Goal: Navigation & Orientation: Find specific page/section

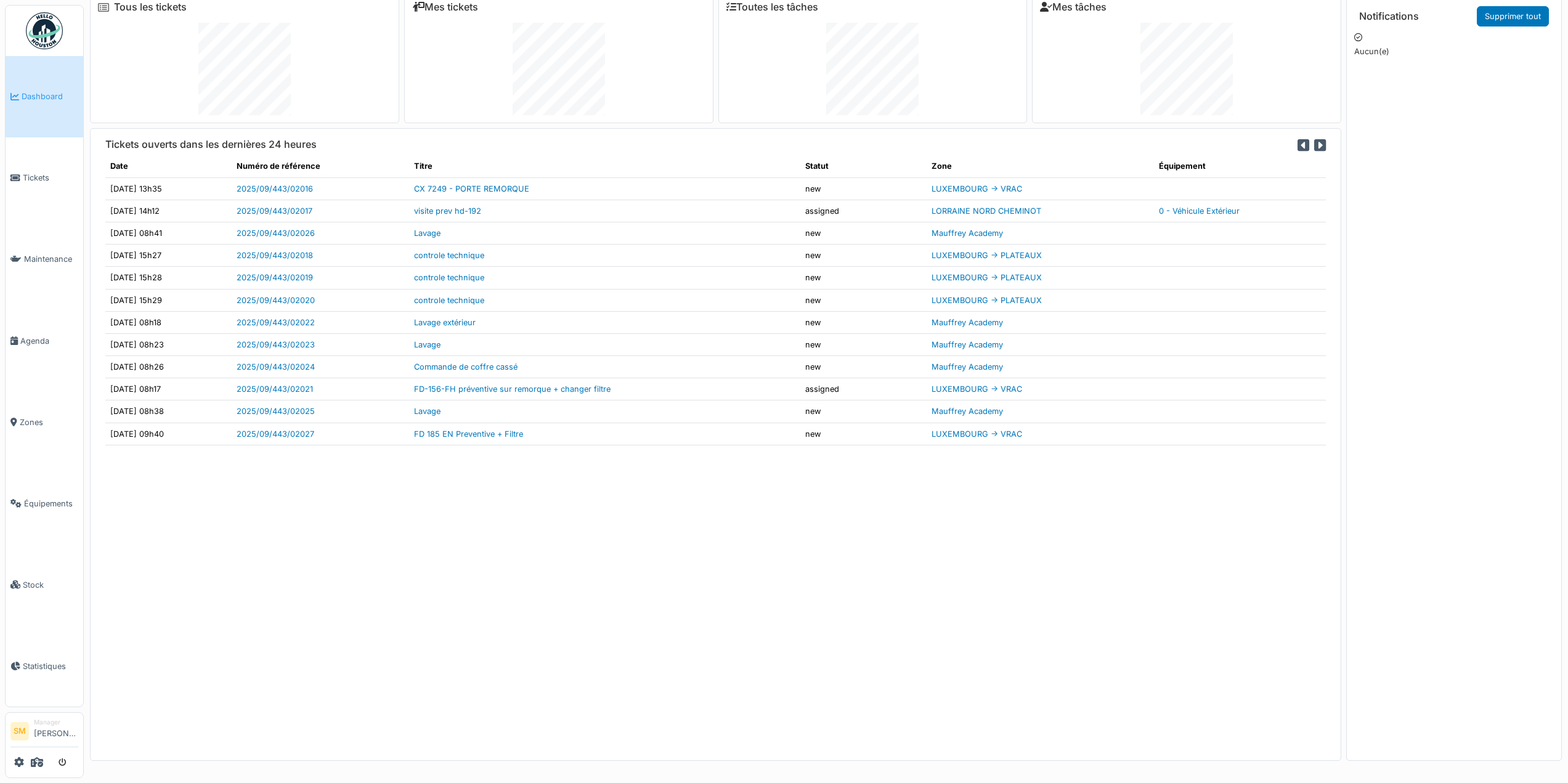
scroll to position [13, 0]
click at [57, 292] on link "Maintenance" at bounding box center [44, 259] width 78 height 81
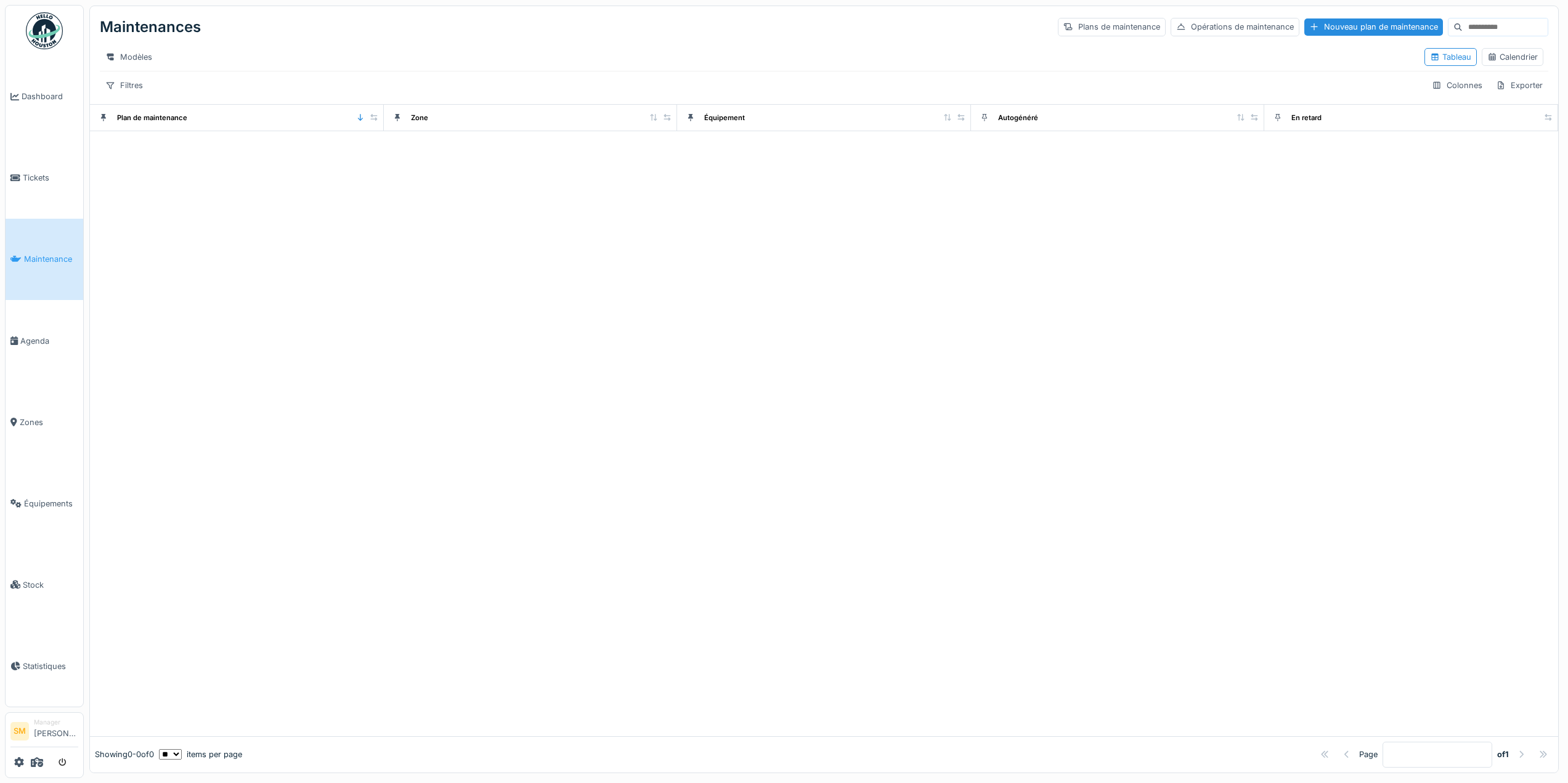
click at [54, 38] on img at bounding box center [44, 30] width 37 height 37
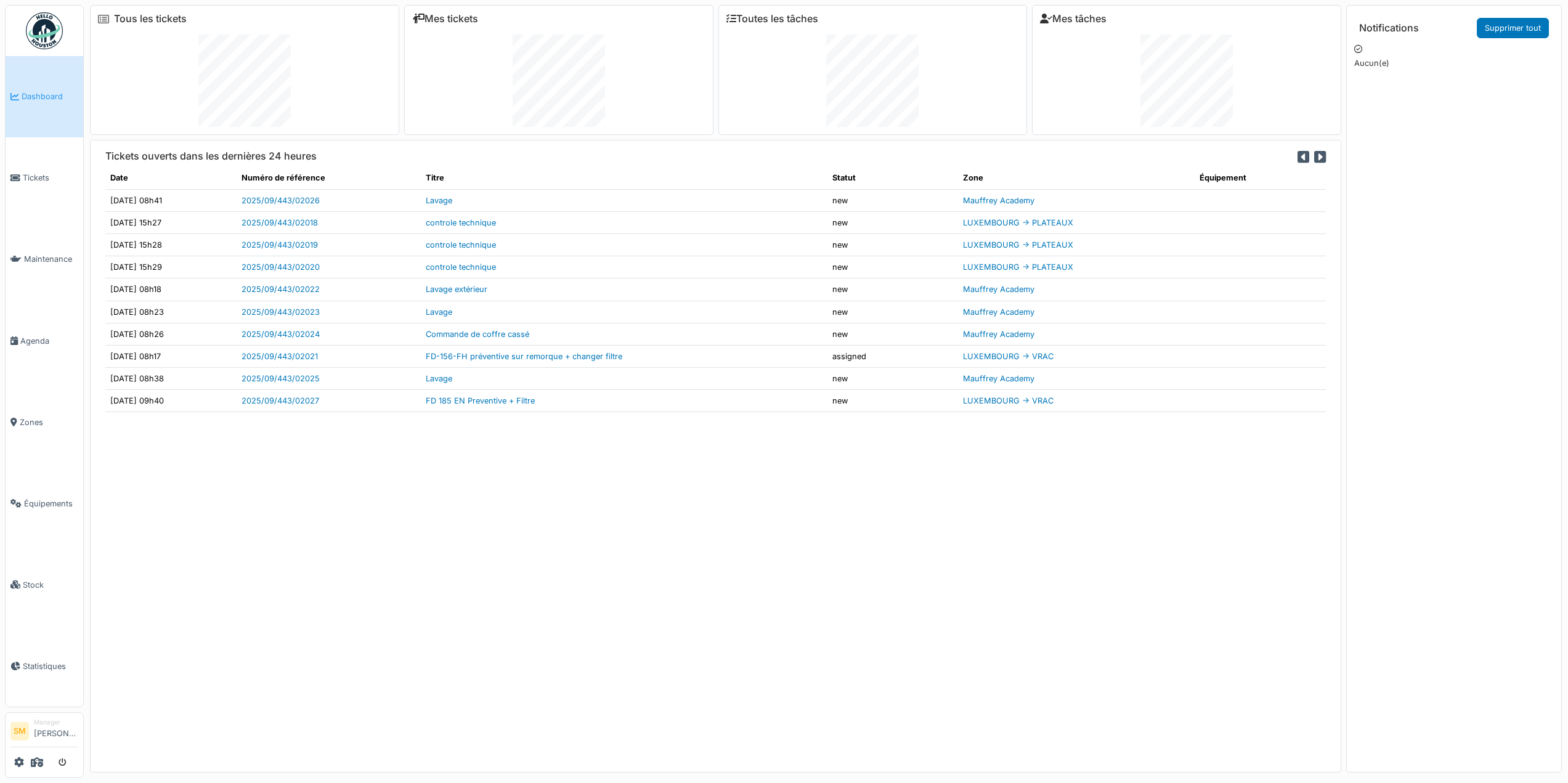
click at [48, 30] on img at bounding box center [44, 30] width 37 height 37
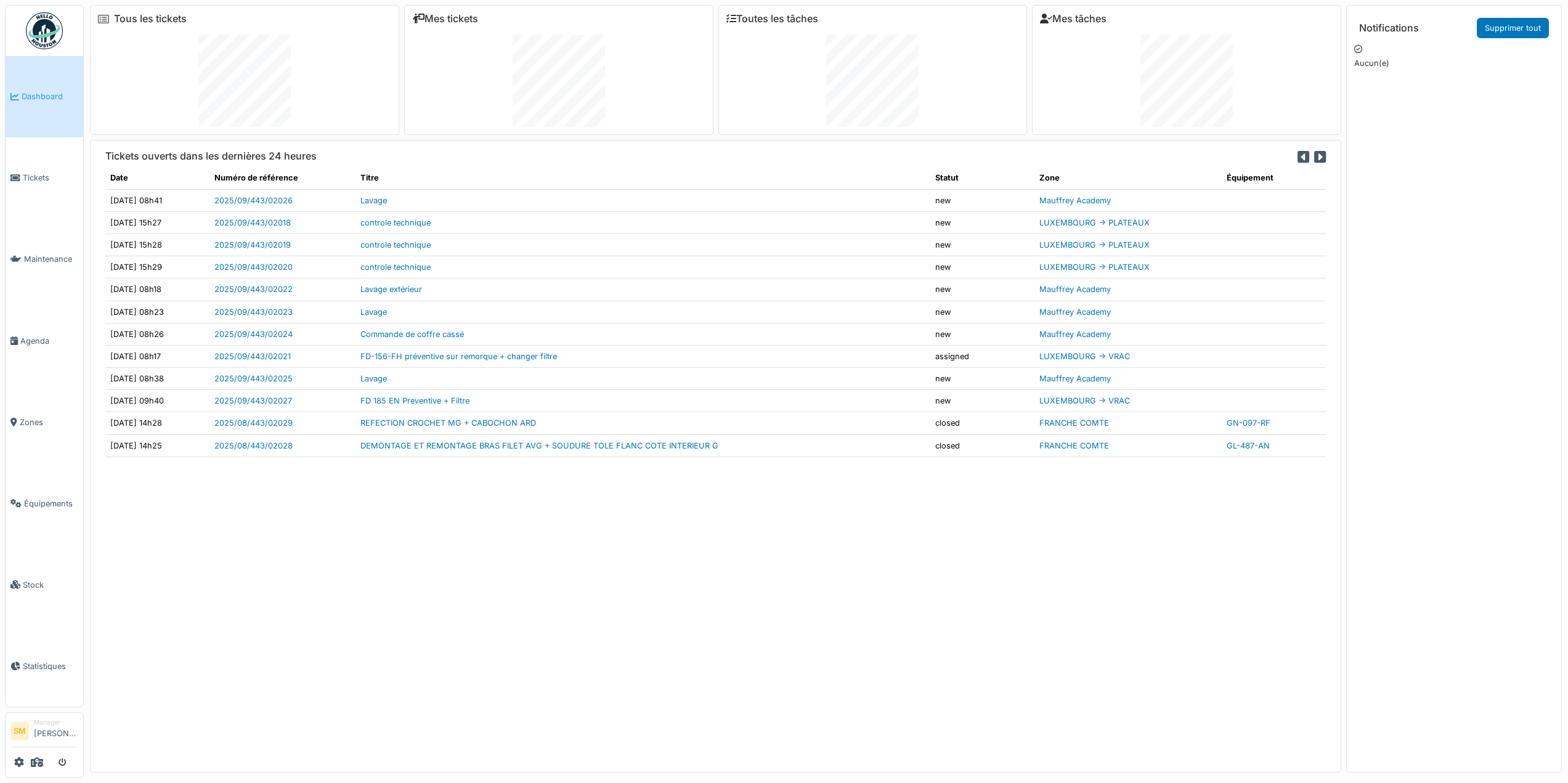
click at [1197, 724] on div "Tickets ouverts dans les dernières 24 heures Date Numéro de référence Titre Sta…" at bounding box center [715, 456] width 1251 height 632
click at [27, 32] on img at bounding box center [44, 30] width 37 height 37
